Goal: Task Accomplishment & Management: Manage account settings

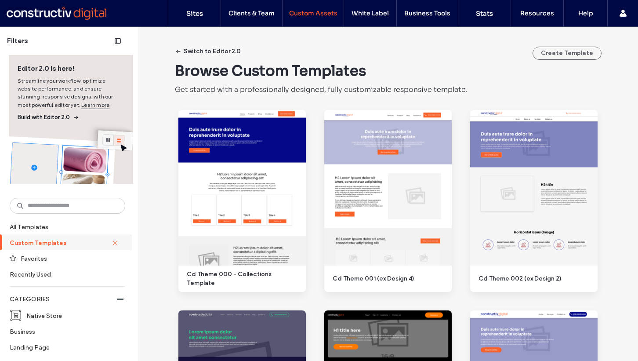
scroll to position [1007, 0]
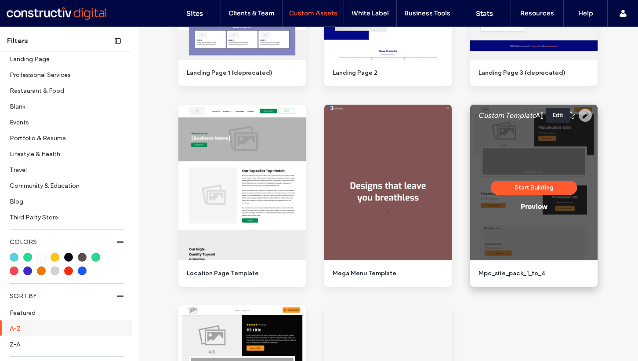
click at [581, 114] on use at bounding box center [584, 114] width 13 height 13
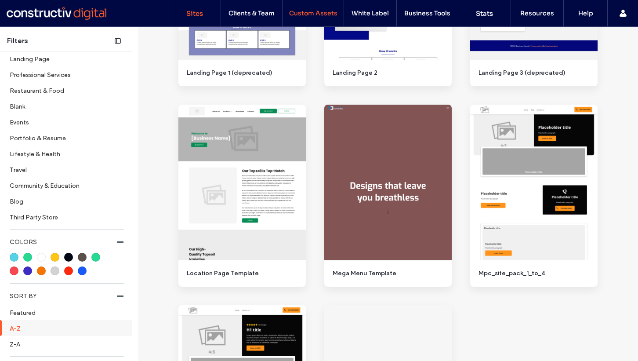
click at [197, 14] on label "Sites" at bounding box center [194, 13] width 17 height 8
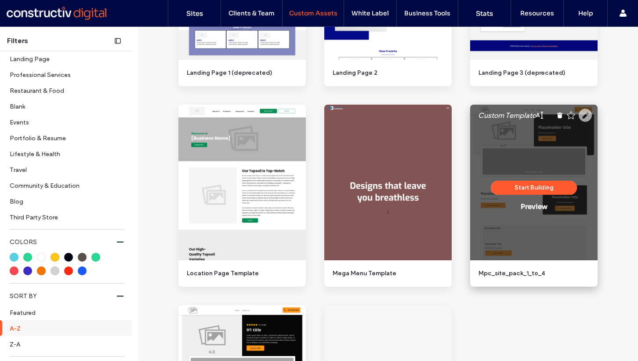
click at [585, 115] on use at bounding box center [584, 114] width 13 height 13
click at [535, 188] on button "Start Building" at bounding box center [534, 187] width 86 height 14
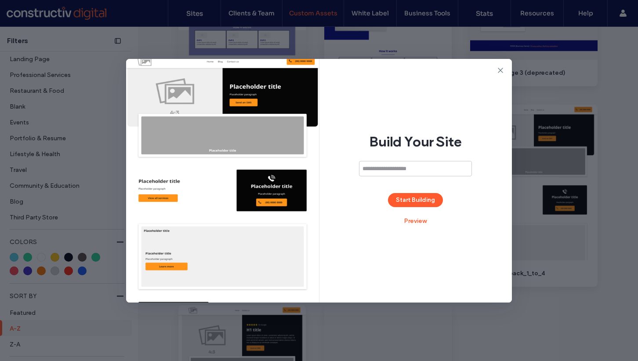
click at [390, 172] on input at bounding box center [415, 168] width 113 height 15
type input "**********"
click at [416, 193] on button "Start Building" at bounding box center [415, 200] width 55 height 14
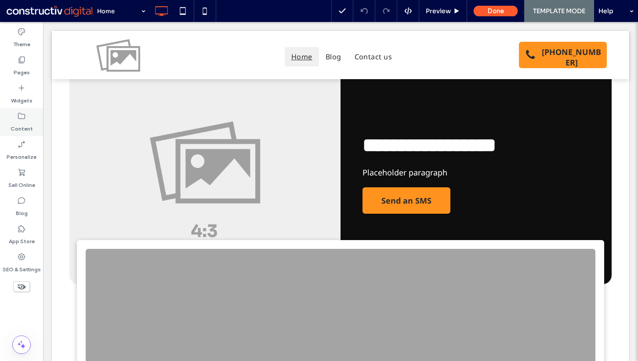
click at [23, 110] on div "Content" at bounding box center [21, 122] width 43 height 28
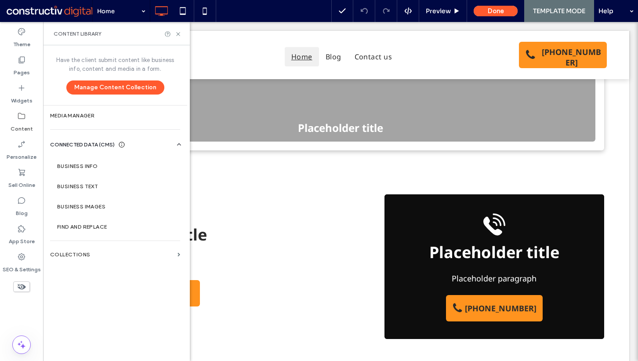
scroll to position [252, 0]
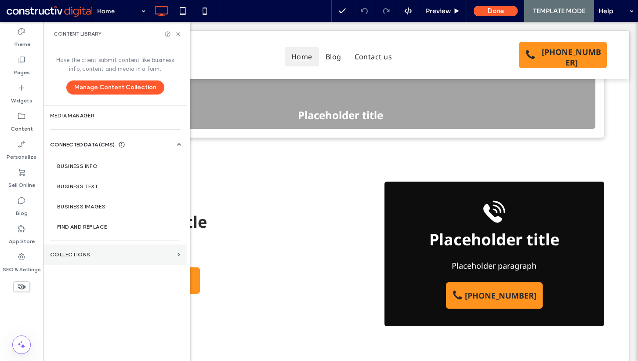
click at [84, 256] on label "Collections" at bounding box center [112, 254] width 124 height 6
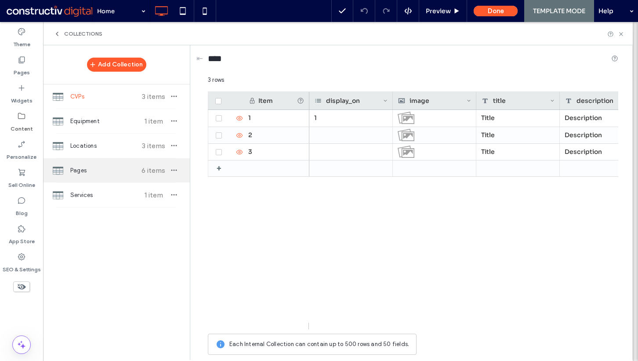
click at [101, 170] on span "Pages" at bounding box center [102, 170] width 65 height 9
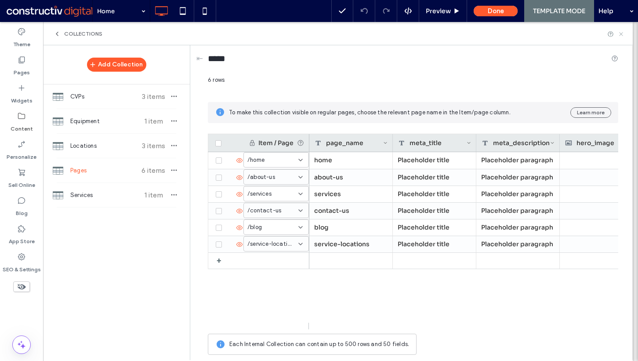
click at [620, 33] on icon at bounding box center [620, 34] width 7 height 7
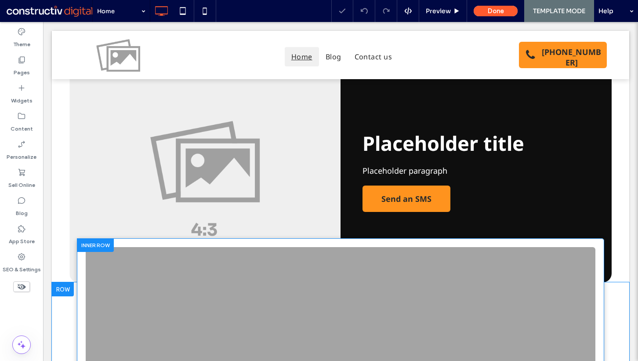
scroll to position [0, 0]
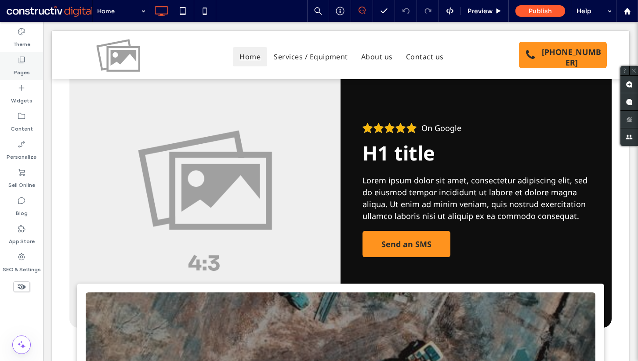
click at [16, 58] on div "Pages" at bounding box center [21, 66] width 43 height 28
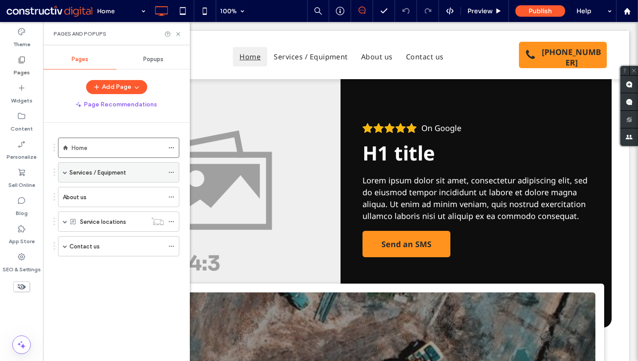
click at [67, 172] on div "Services / Equipment" at bounding box center [118, 172] width 121 height 20
click at [65, 172] on span at bounding box center [65, 172] width 4 height 4
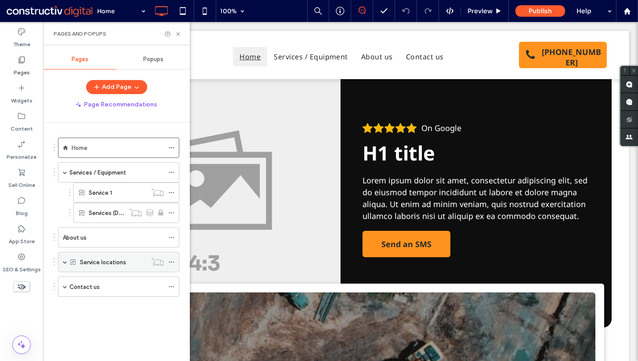
click at [64, 260] on span at bounding box center [65, 262] width 4 height 4
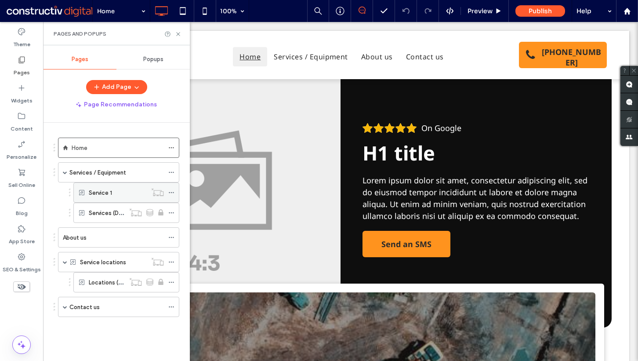
click at [101, 189] on label "Service 1" at bounding box center [100, 192] width 23 height 15
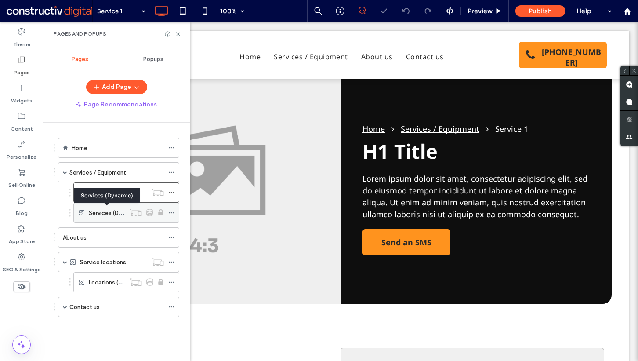
click at [104, 208] on label "Services (Dynamic)" at bounding box center [114, 212] width 51 height 15
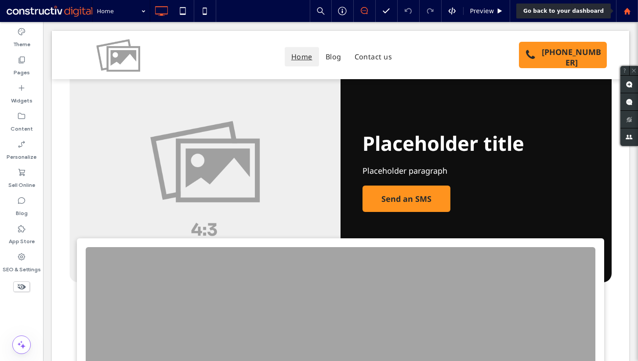
click at [624, 11] on use at bounding box center [626, 10] width 7 height 7
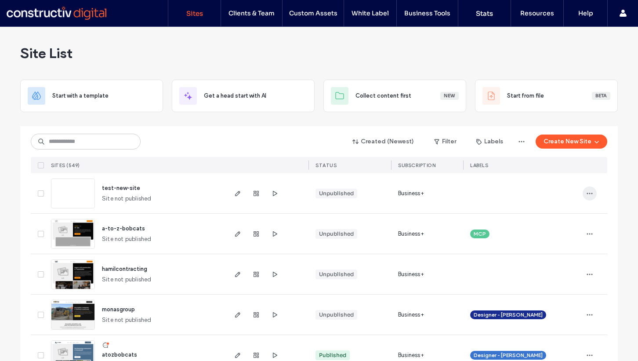
click at [586, 191] on icon "button" at bounding box center [589, 193] width 7 height 7
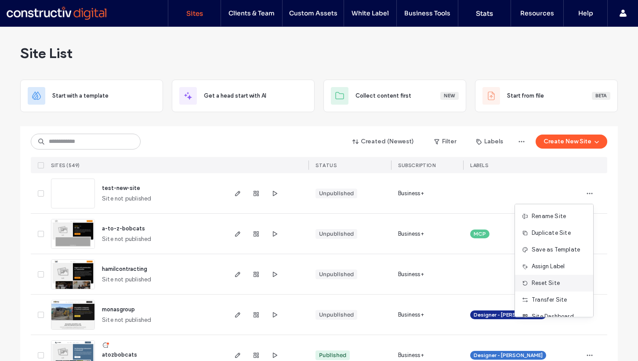
scroll to position [28, 0]
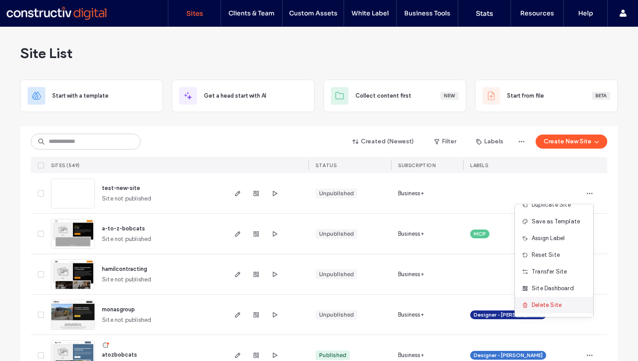
click at [529, 303] on span at bounding box center [527, 305] width 10 height 10
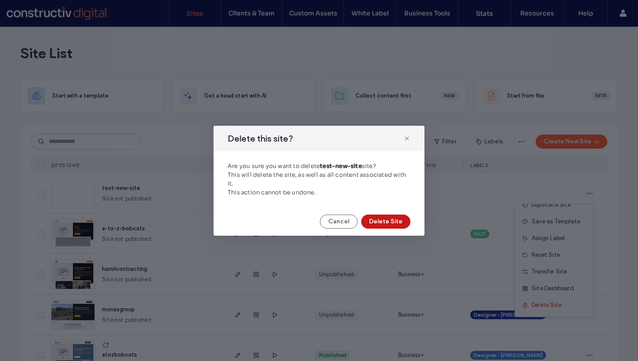
click at [389, 227] on button "Delete Site" at bounding box center [385, 221] width 49 height 14
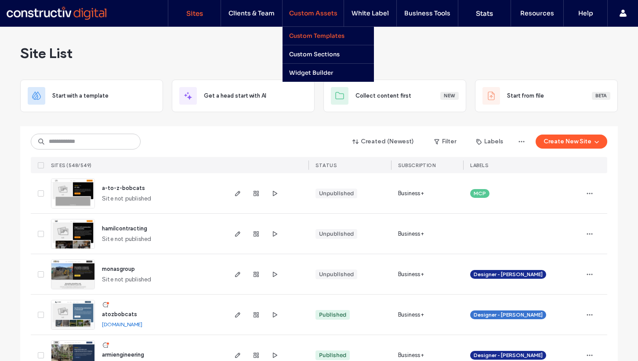
click at [325, 41] on link "Custom Templates" at bounding box center [331, 36] width 85 height 18
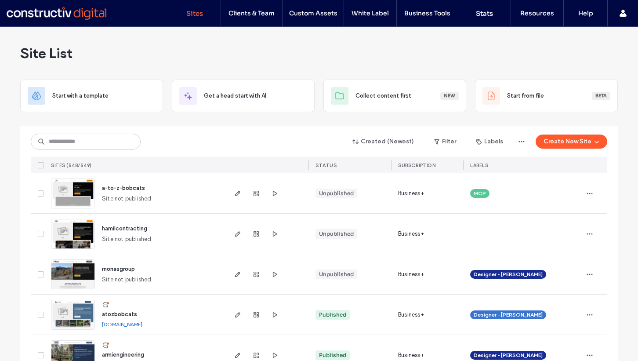
click at [128, 187] on span "a-to-z-bobcats" at bounding box center [123, 187] width 43 height 7
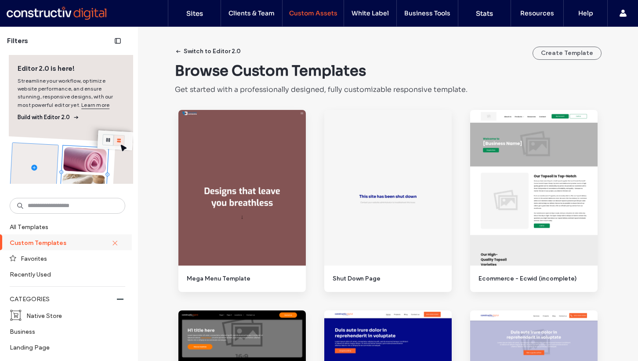
scroll to position [288, 0]
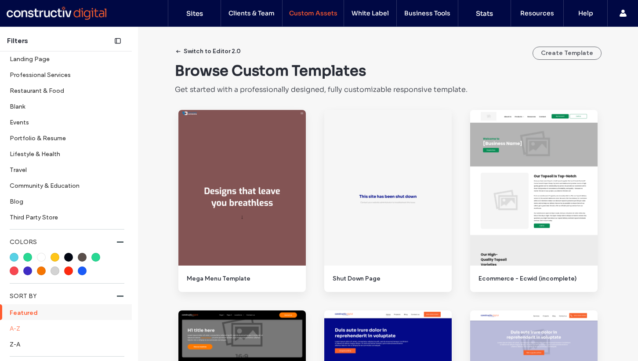
click at [29, 329] on label "A-Z" at bounding box center [67, 327] width 114 height 15
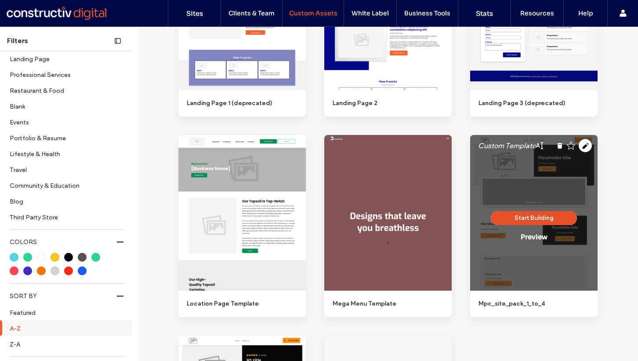
scroll to position [965, 0]
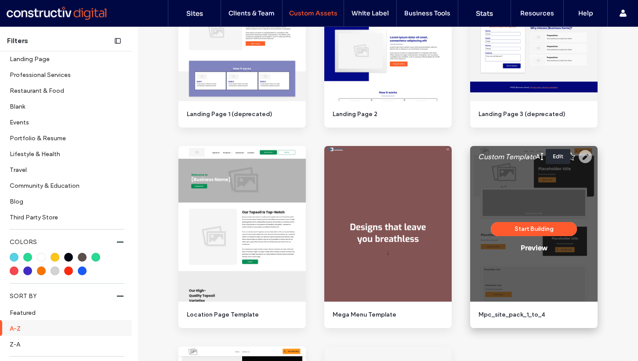
click at [585, 158] on use at bounding box center [584, 156] width 13 height 13
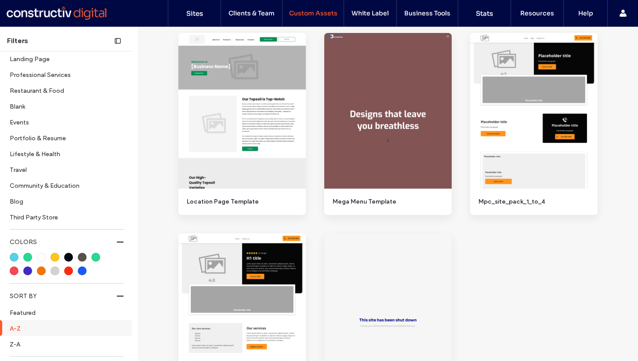
scroll to position [1075, 0]
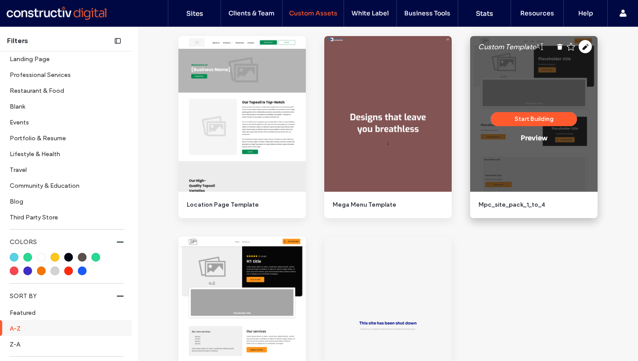
click at [538, 48] on icon at bounding box center [539, 46] width 7 height 7
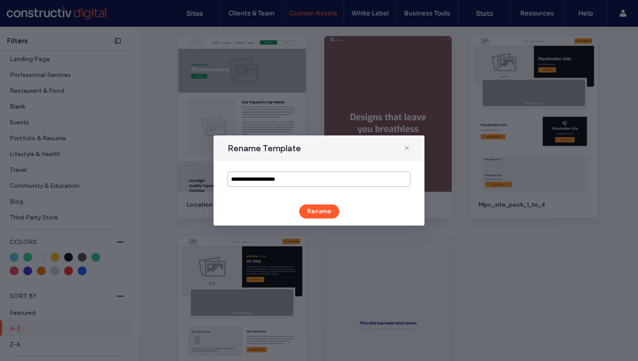
click at [369, 174] on input "**********" at bounding box center [318, 178] width 183 height 15
click at [407, 146] on icon at bounding box center [406, 147] width 7 height 7
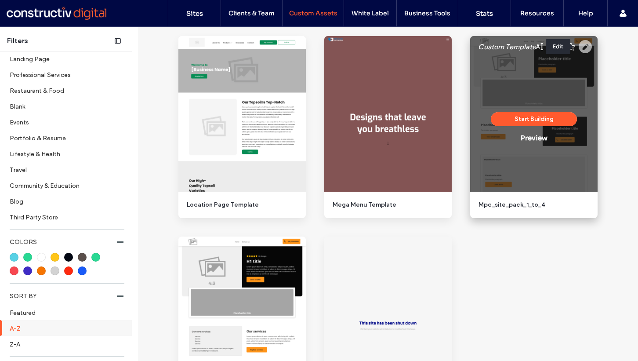
click at [580, 47] on icon at bounding box center [584, 46] width 13 height 13
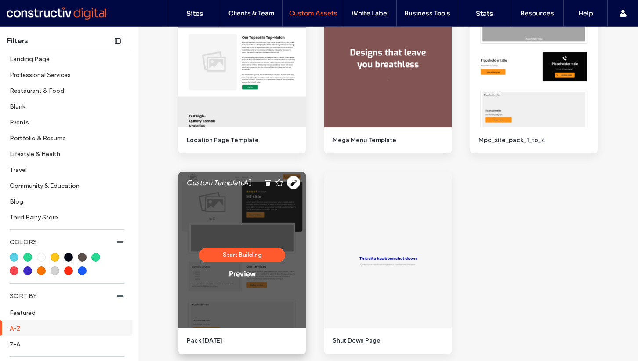
scroll to position [1166, 0]
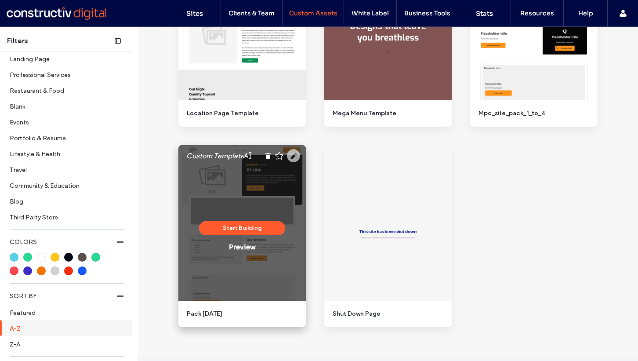
click at [291, 160] on use at bounding box center [293, 155] width 13 height 13
click at [289, 152] on use at bounding box center [293, 155] width 13 height 13
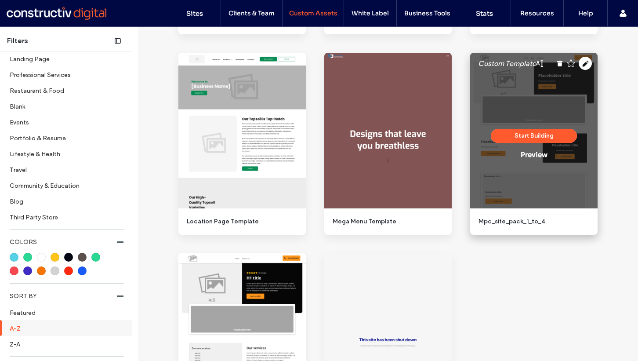
scroll to position [1057, 0]
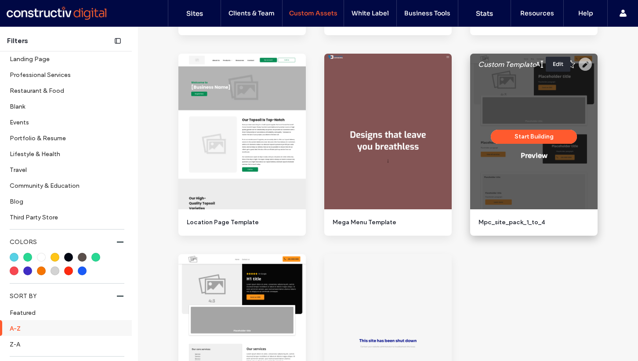
click at [580, 61] on use at bounding box center [584, 64] width 13 height 13
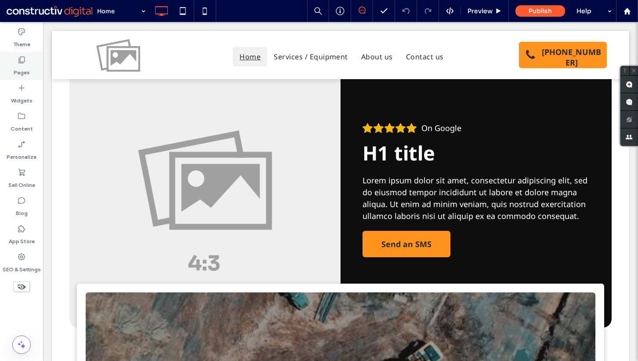
click at [24, 69] on label "Pages" at bounding box center [22, 70] width 16 height 12
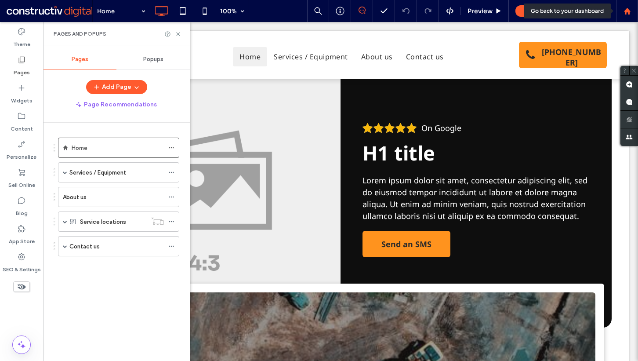
click at [623, 8] on icon at bounding box center [626, 10] width 7 height 7
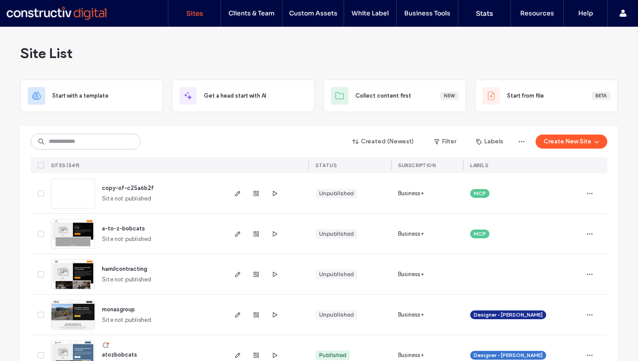
click at [131, 185] on span "copy-of-c25a6b2f" at bounding box center [128, 187] width 52 height 7
click at [586, 191] on icon "button" at bounding box center [589, 193] width 7 height 7
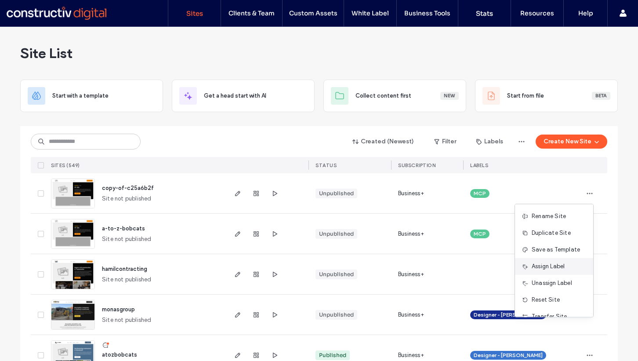
scroll to position [45, 0]
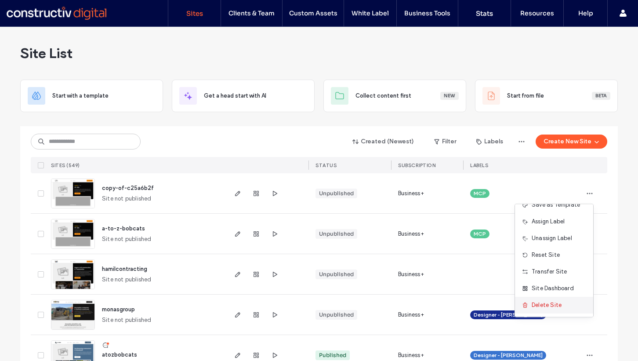
click at [541, 303] on span "Delete Site" at bounding box center [546, 304] width 30 height 9
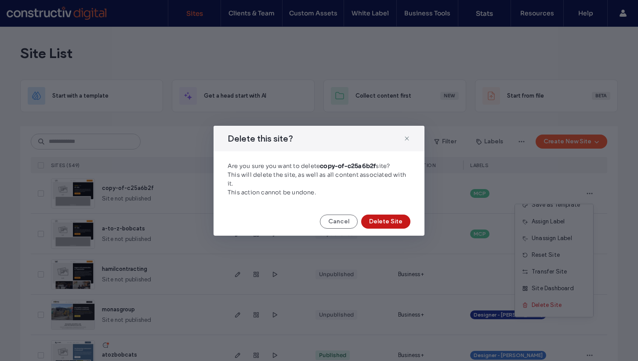
click at [404, 222] on button "Delete Site" at bounding box center [385, 221] width 49 height 14
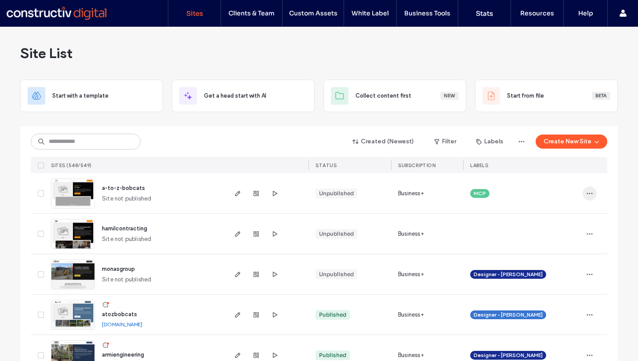
click at [587, 192] on icon "button" at bounding box center [589, 193] width 7 height 7
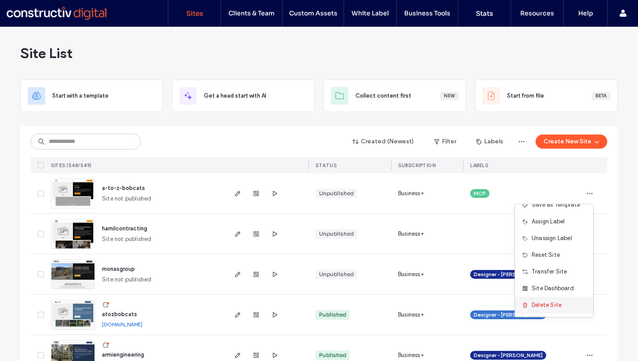
click at [548, 303] on span "Delete Site" at bounding box center [546, 304] width 30 height 9
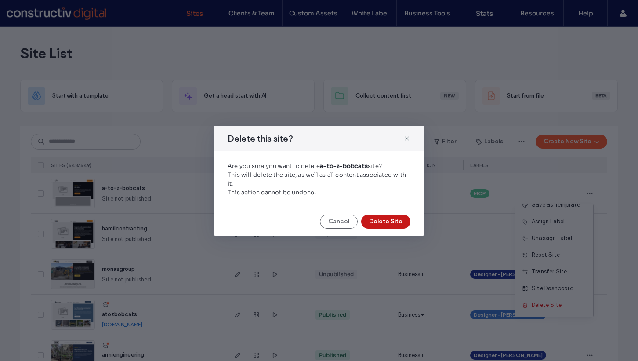
click at [384, 220] on button "Delete Site" at bounding box center [385, 221] width 49 height 14
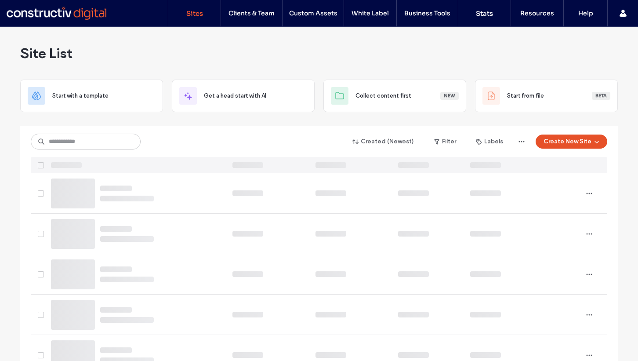
click at [576, 144] on button "Create New Site" at bounding box center [571, 141] width 72 height 14
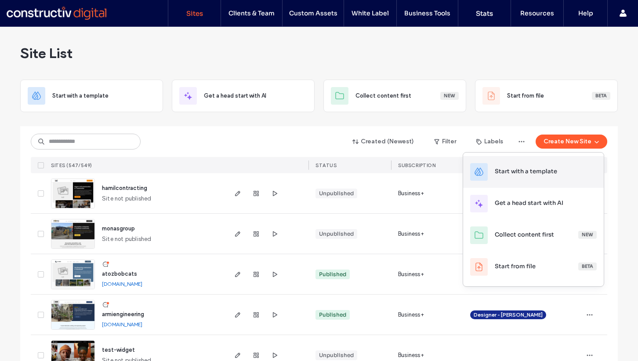
click at [534, 179] on div "Start with a template" at bounding box center [533, 172] width 141 height 32
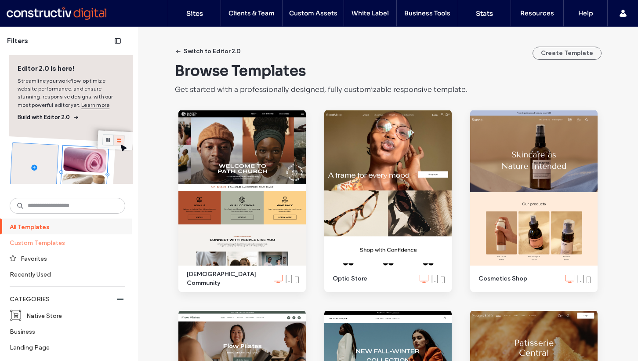
scroll to position [288, 0]
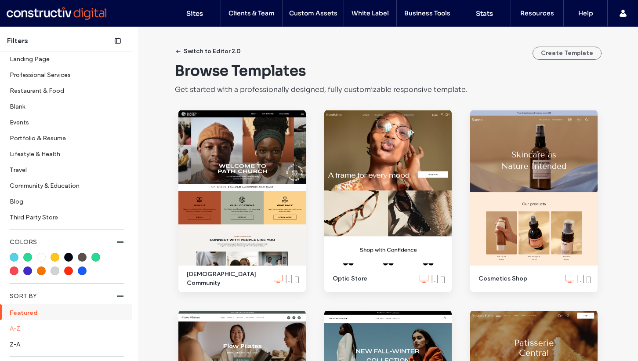
click at [26, 327] on label "A-Z" at bounding box center [67, 327] width 114 height 15
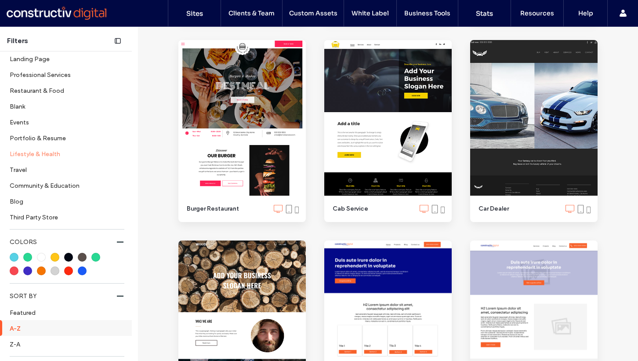
scroll to position [0, 0]
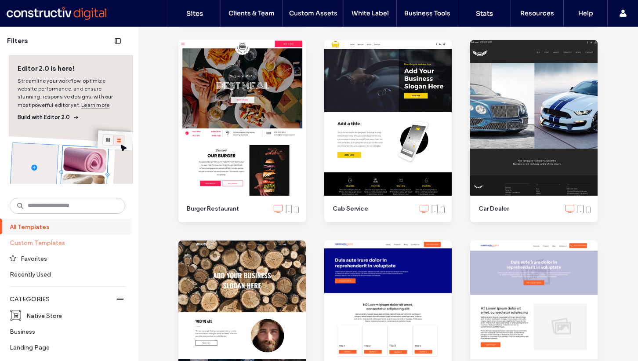
click at [55, 244] on label "Custom Templates" at bounding box center [64, 242] width 108 height 15
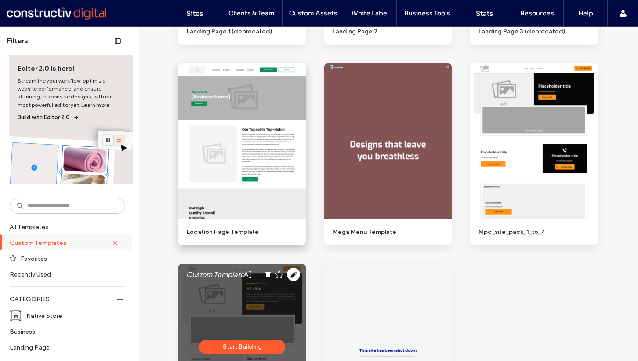
scroll to position [996, 0]
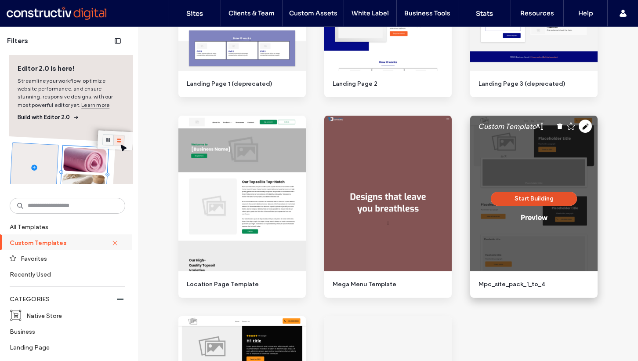
click at [528, 194] on button "Start Building" at bounding box center [534, 198] width 86 height 14
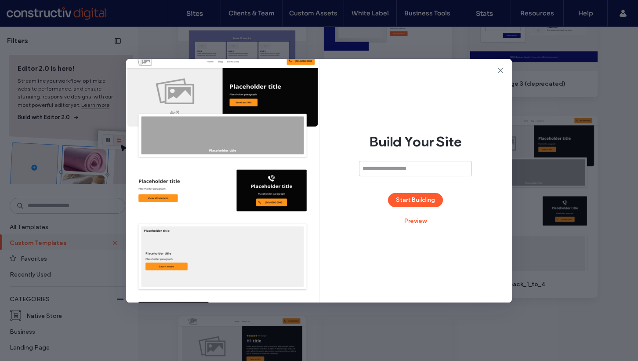
click at [369, 166] on input at bounding box center [415, 168] width 113 height 15
type input "********"
click at [403, 199] on button "Start Building" at bounding box center [415, 200] width 55 height 14
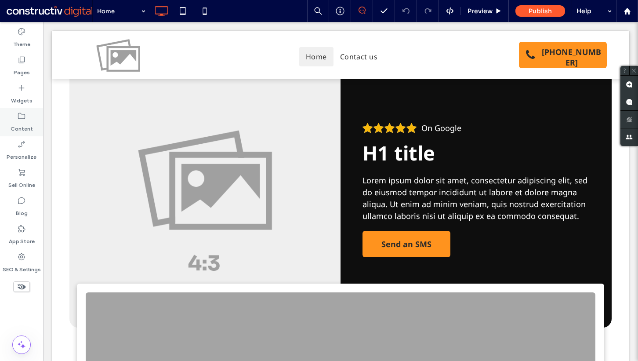
click at [20, 117] on icon at bounding box center [21, 116] width 9 height 9
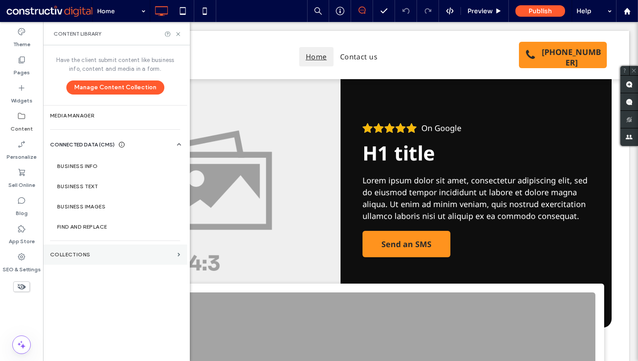
click at [92, 256] on label "Collections" at bounding box center [112, 254] width 124 height 6
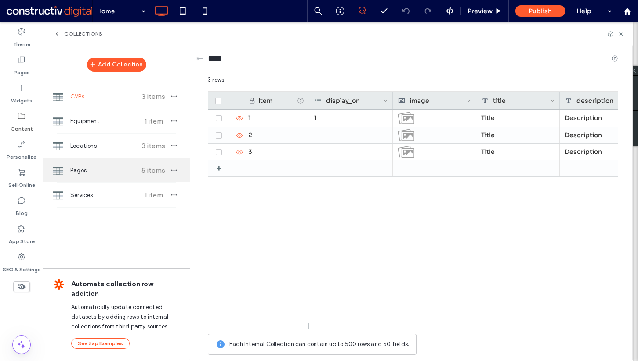
click at [100, 169] on span "Pages" at bounding box center [102, 170] width 65 height 9
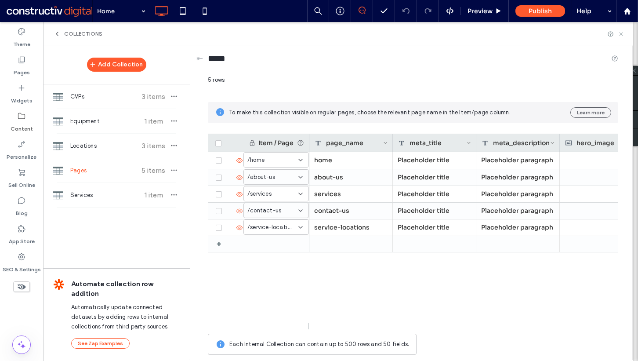
click at [620, 32] on icon at bounding box center [620, 34] width 7 height 7
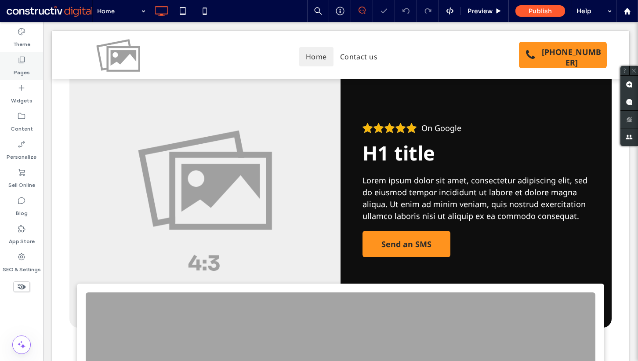
click at [20, 69] on label "Pages" at bounding box center [22, 70] width 16 height 12
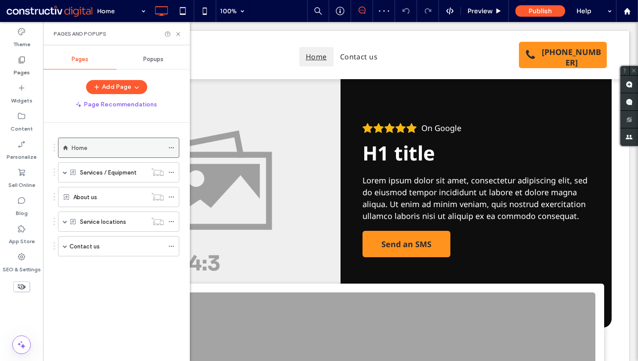
click at [170, 147] on icon at bounding box center [171, 147] width 6 height 6
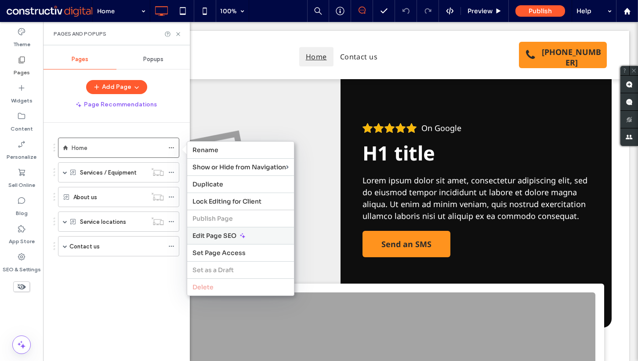
click at [217, 235] on span "Edit Page SEO" at bounding box center [214, 235] width 44 height 8
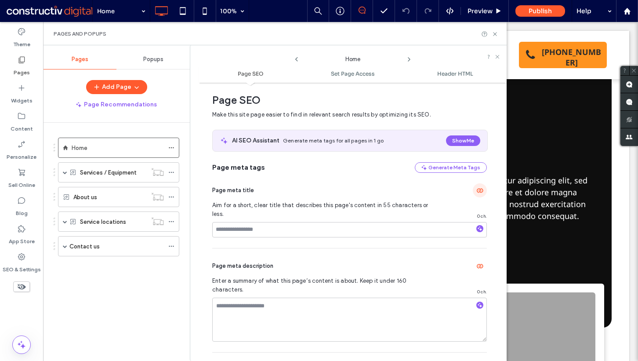
click at [478, 187] on icon "button" at bounding box center [479, 190] width 7 height 7
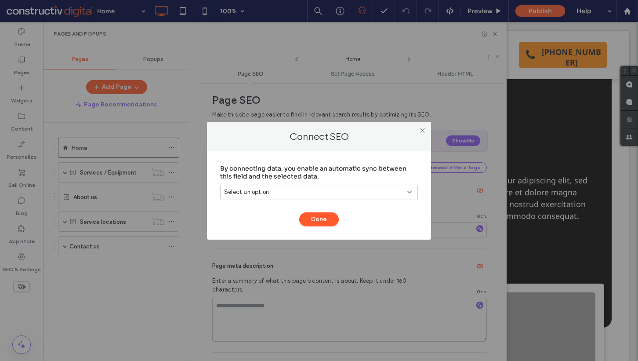
click at [309, 193] on div "Select an option" at bounding box center [313, 192] width 179 height 9
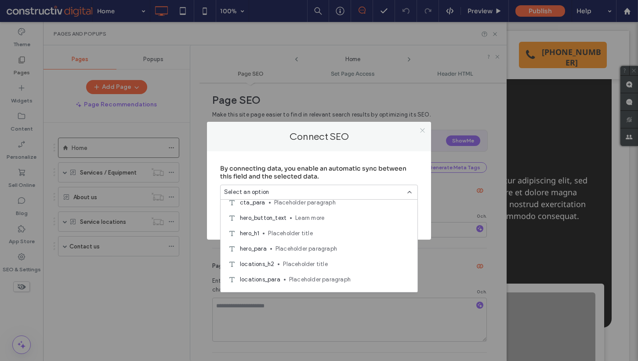
click at [424, 129] on icon at bounding box center [422, 130] width 7 height 7
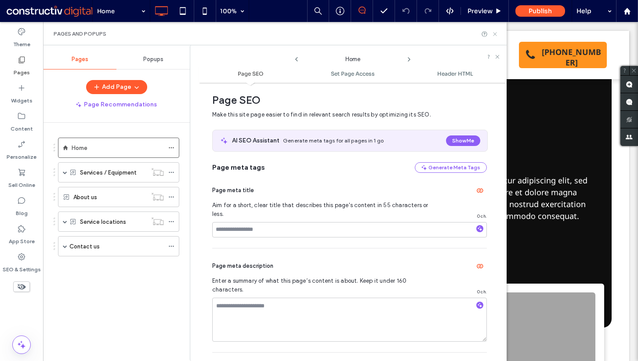
click at [495, 35] on icon at bounding box center [494, 34] width 7 height 7
